Goal: Transaction & Acquisition: Purchase product/service

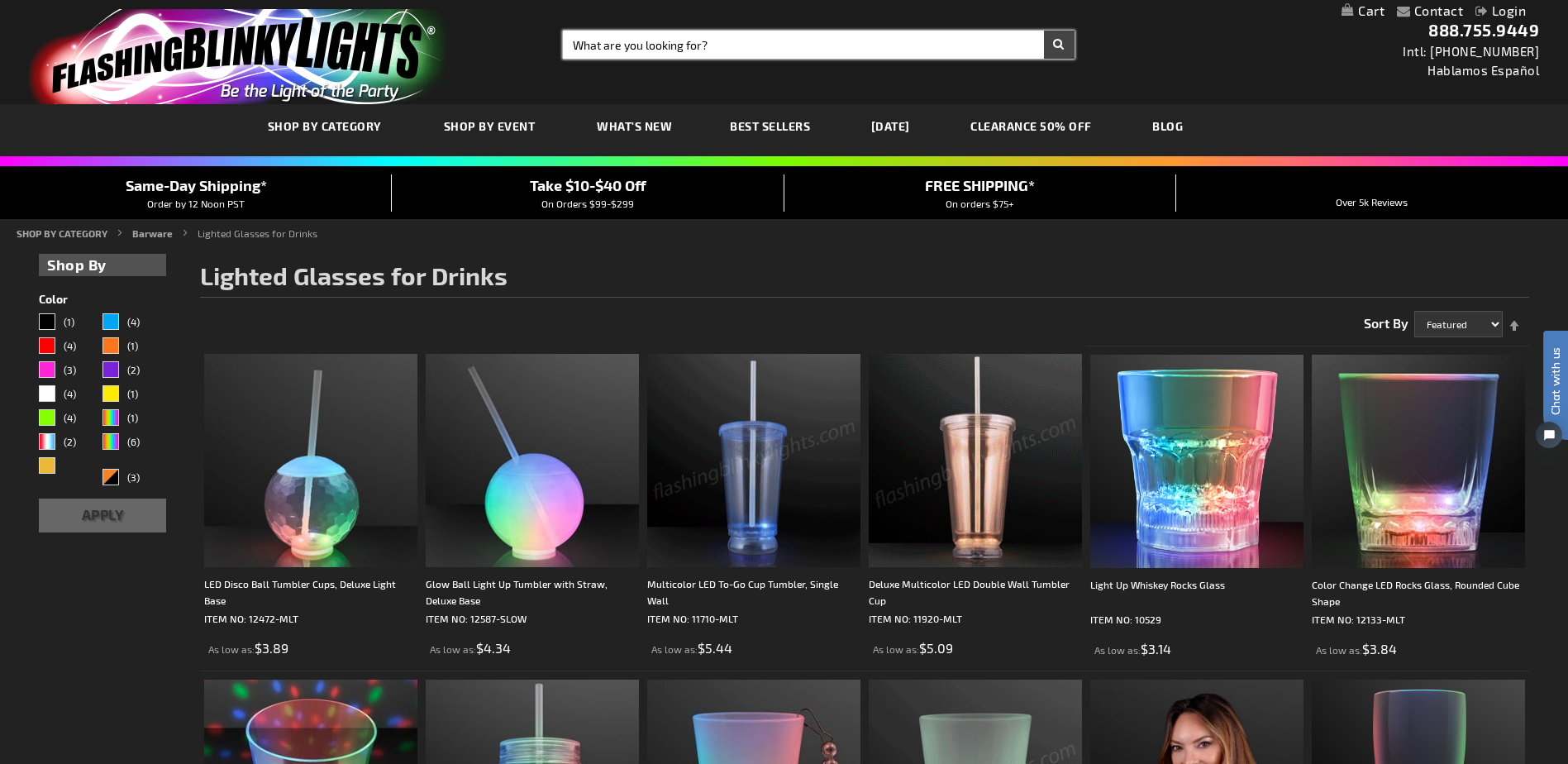
click at [629, 53] on input "Search" at bounding box center [818, 45] width 511 height 28
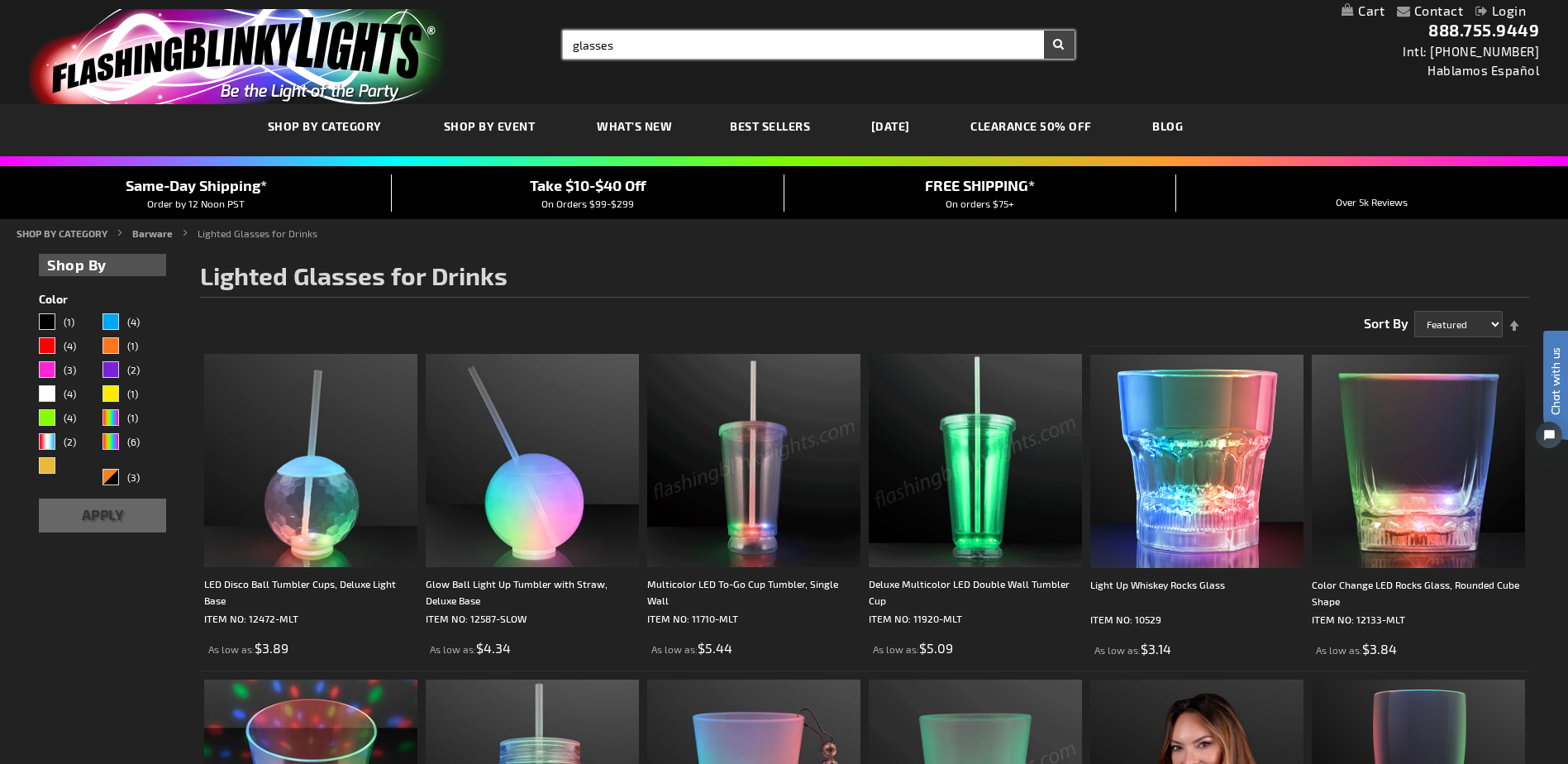
type input "glasses"
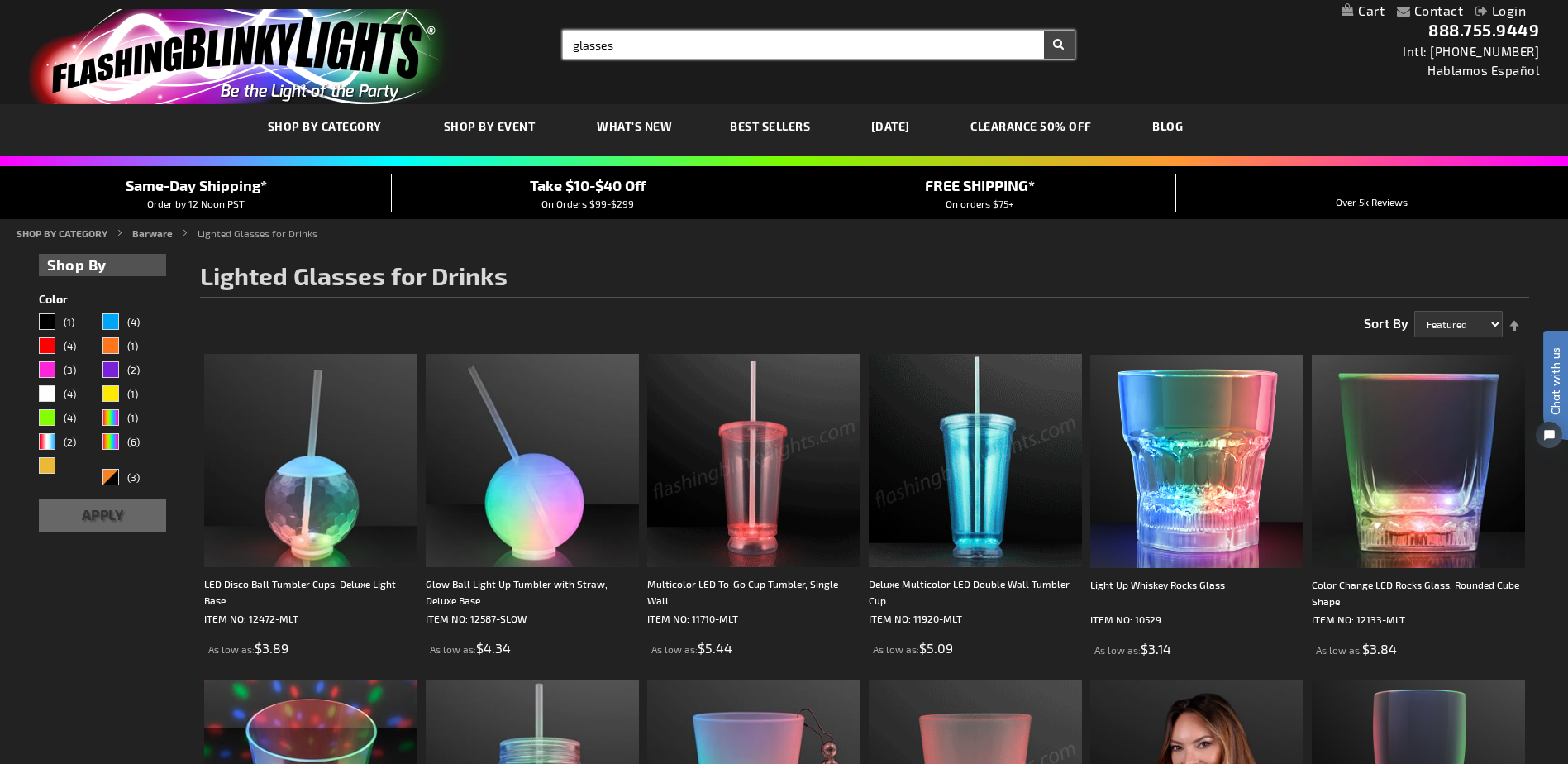
click at [1044, 31] on button "Search" at bounding box center [1059, 45] width 31 height 28
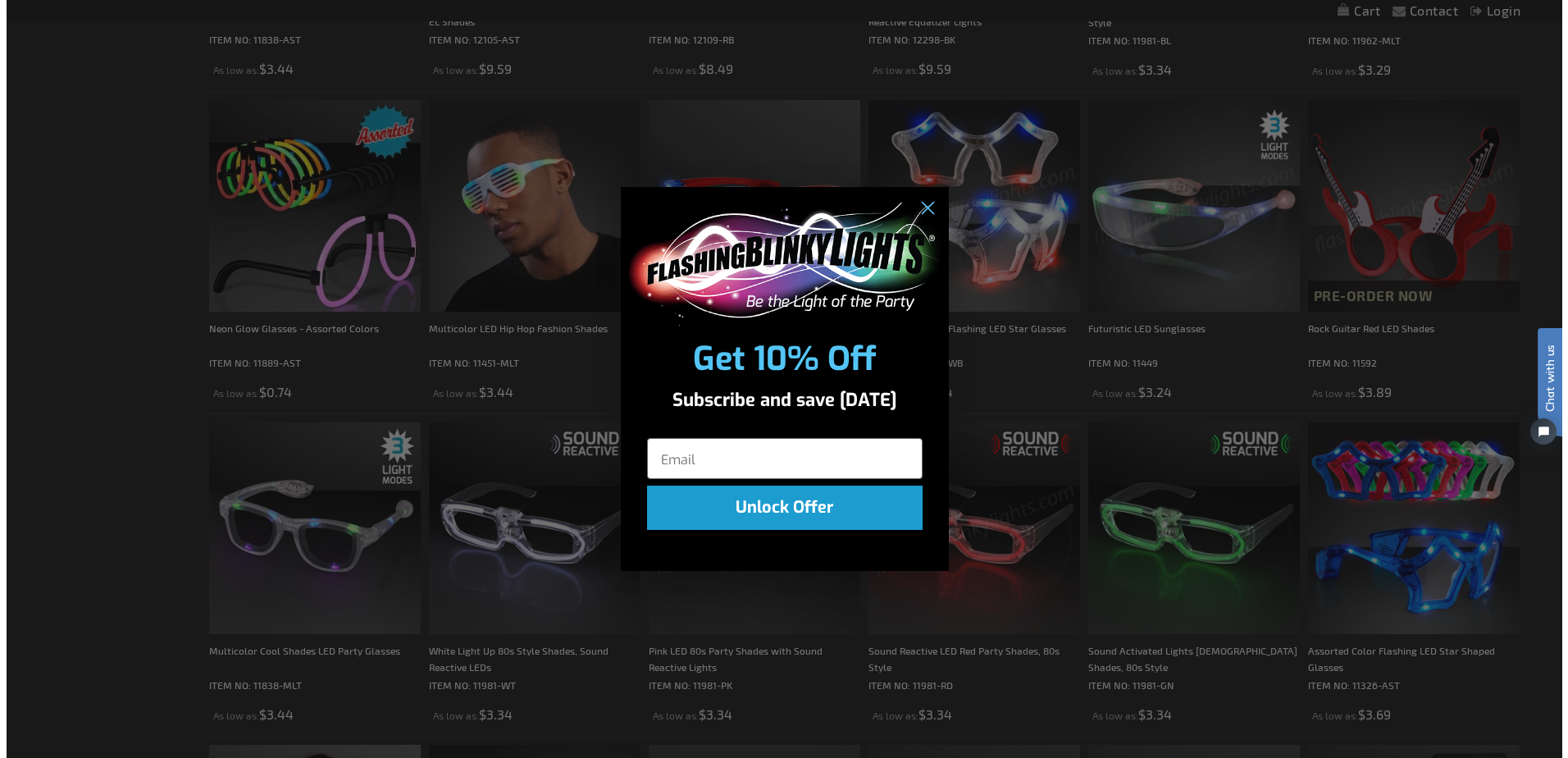
scroll to position [575, 0]
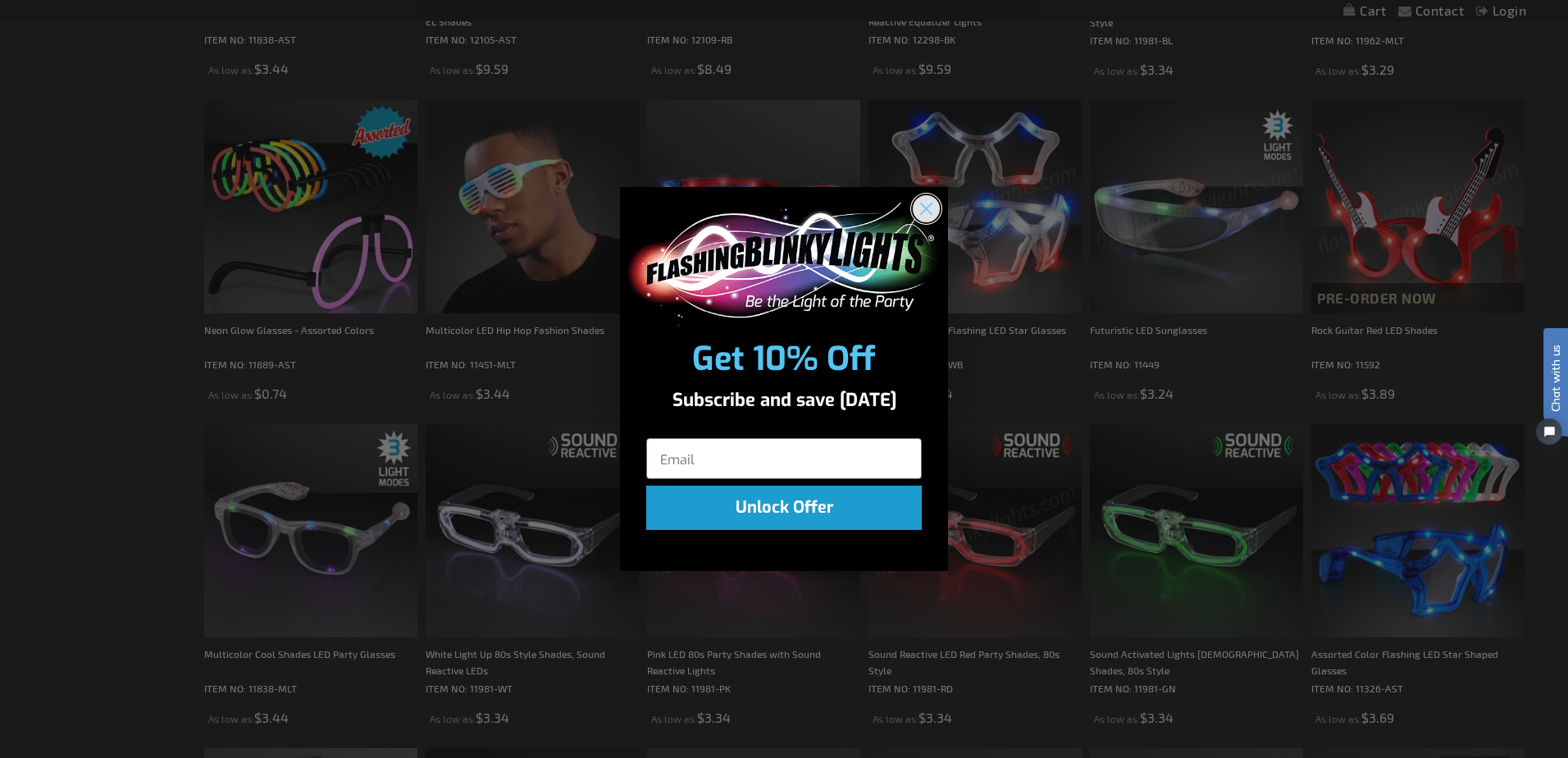
click at [929, 211] on icon "Close dialog" at bounding box center [927, 208] width 11 height 11
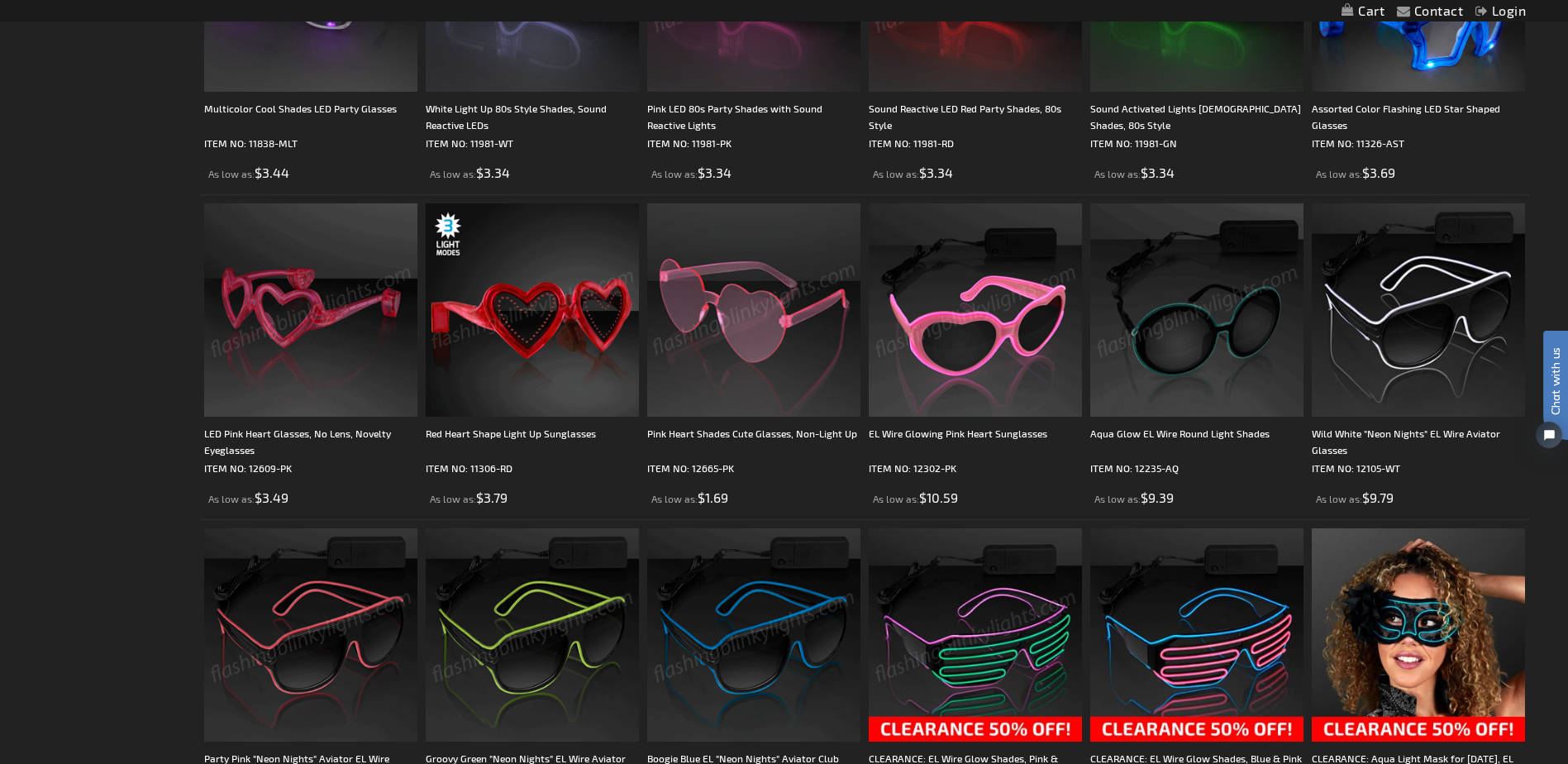
scroll to position [1099, 0]
